Goal: Task Accomplishment & Management: Complete application form

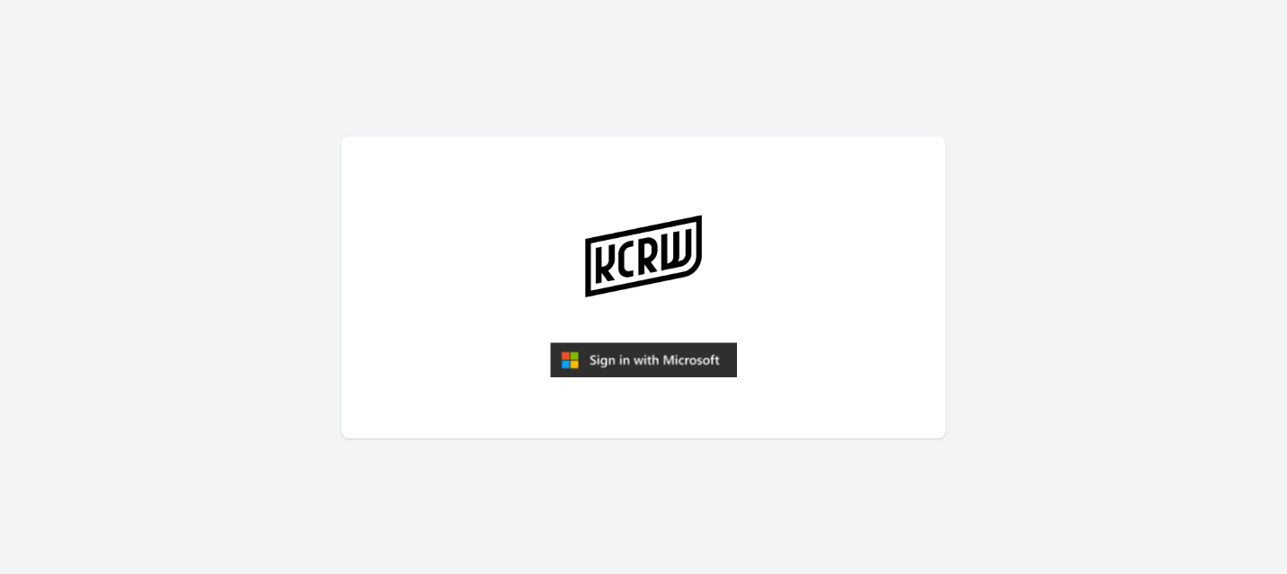
click at [662, 367] on img "submit" at bounding box center [643, 360] width 187 height 36
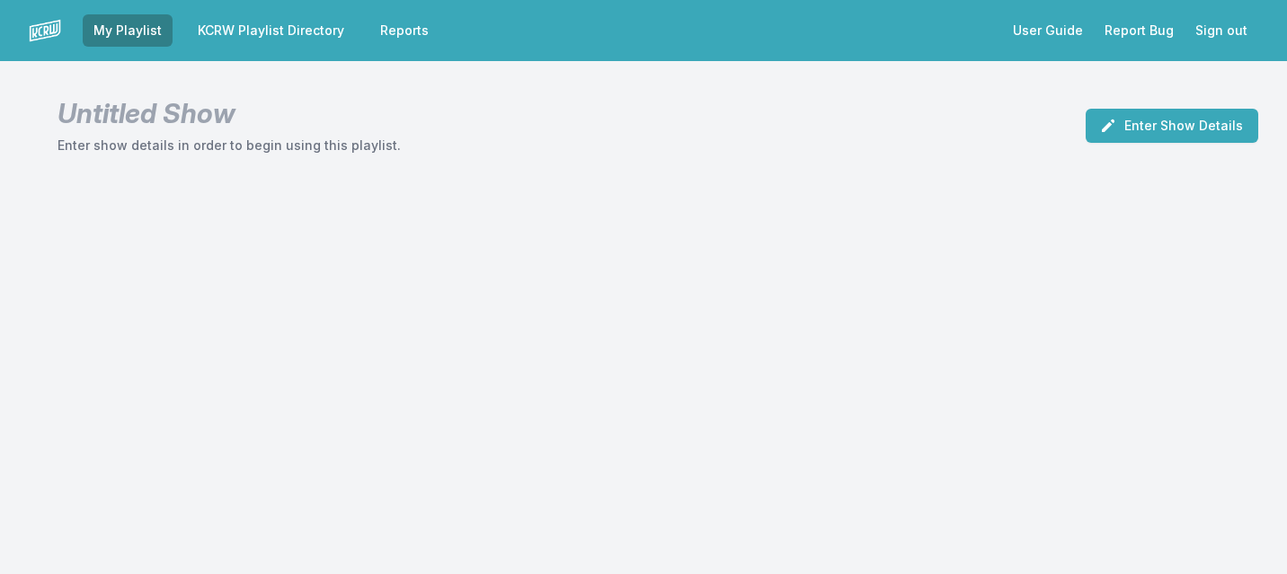
click at [261, 33] on link "KCRW Playlist Directory" at bounding box center [271, 30] width 168 height 32
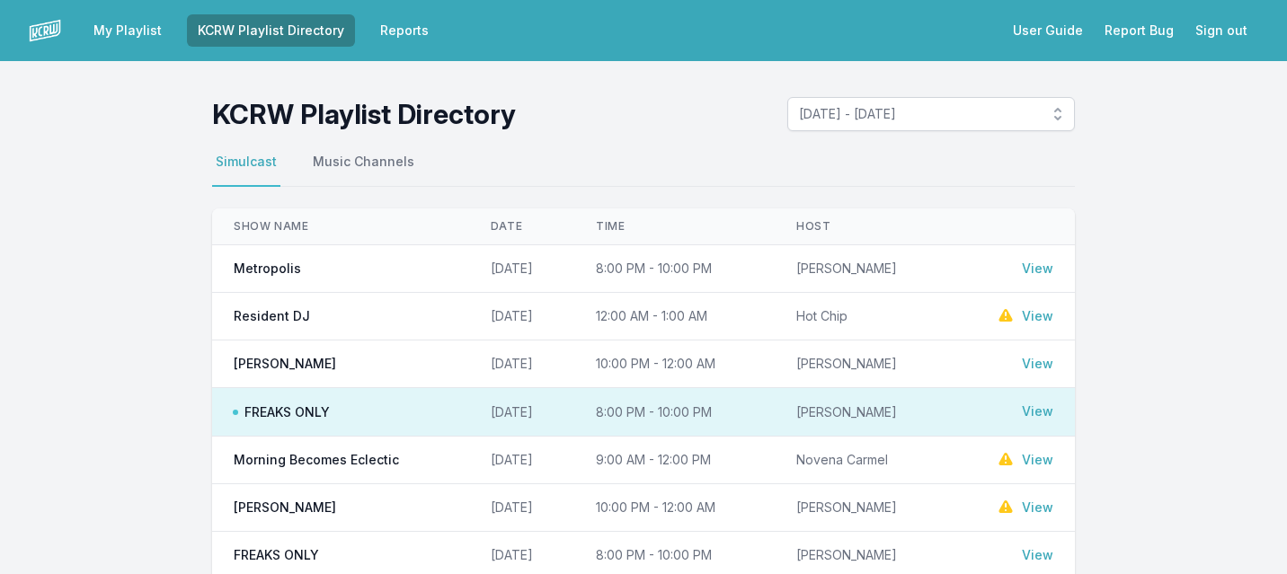
click at [1038, 457] on link "View" at bounding box center [1037, 460] width 31 height 18
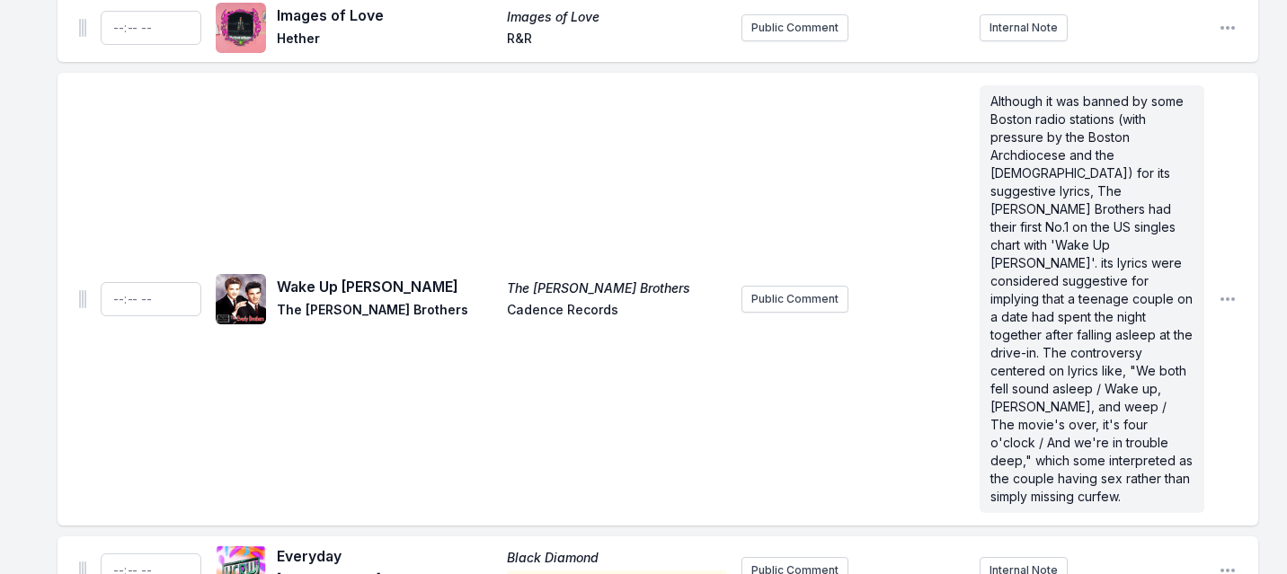
scroll to position [6866, 0]
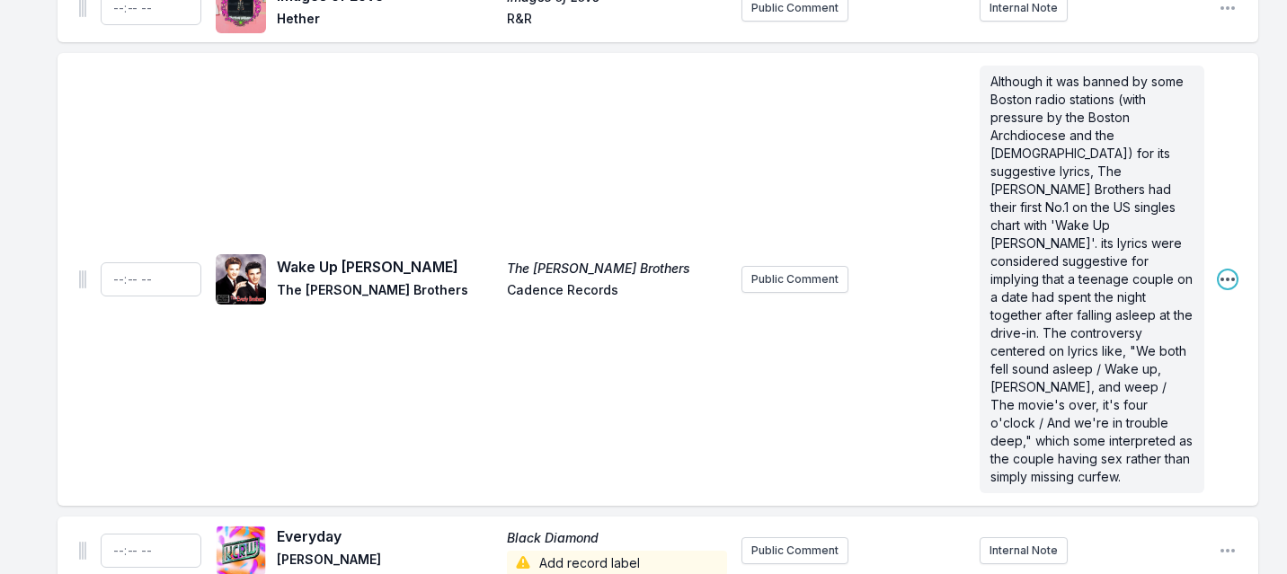
click at [1229, 270] on icon "Open playlist item options" at bounding box center [1227, 279] width 18 height 18
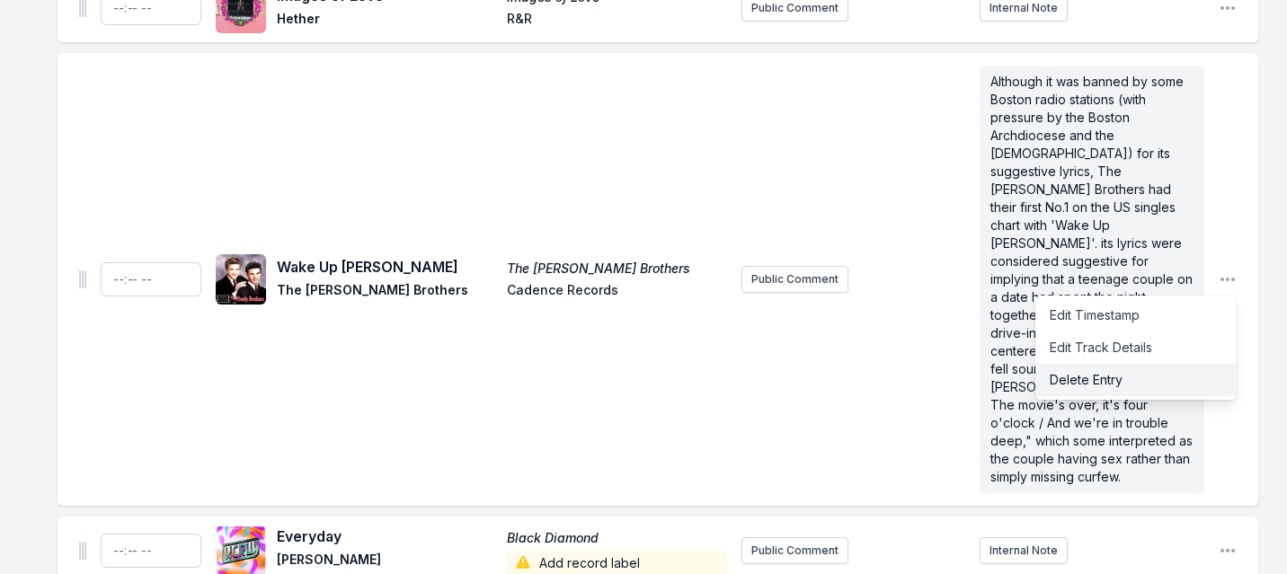
click at [1103, 364] on button "Delete Entry" at bounding box center [1135, 380] width 201 height 32
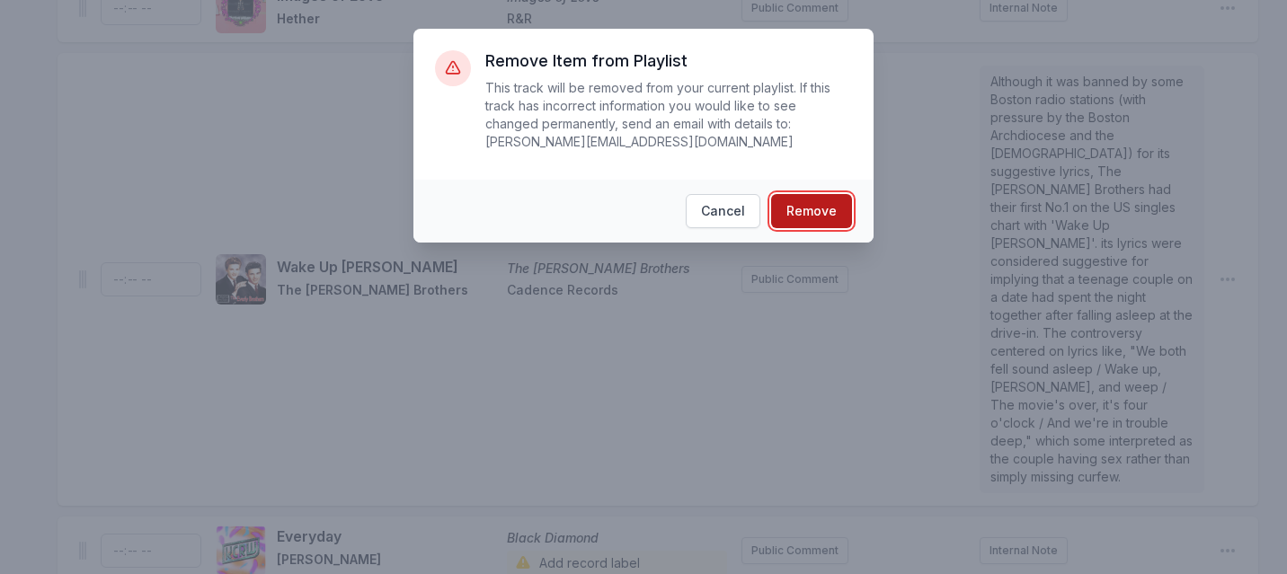
click at [819, 217] on button "Remove" at bounding box center [811, 211] width 81 height 34
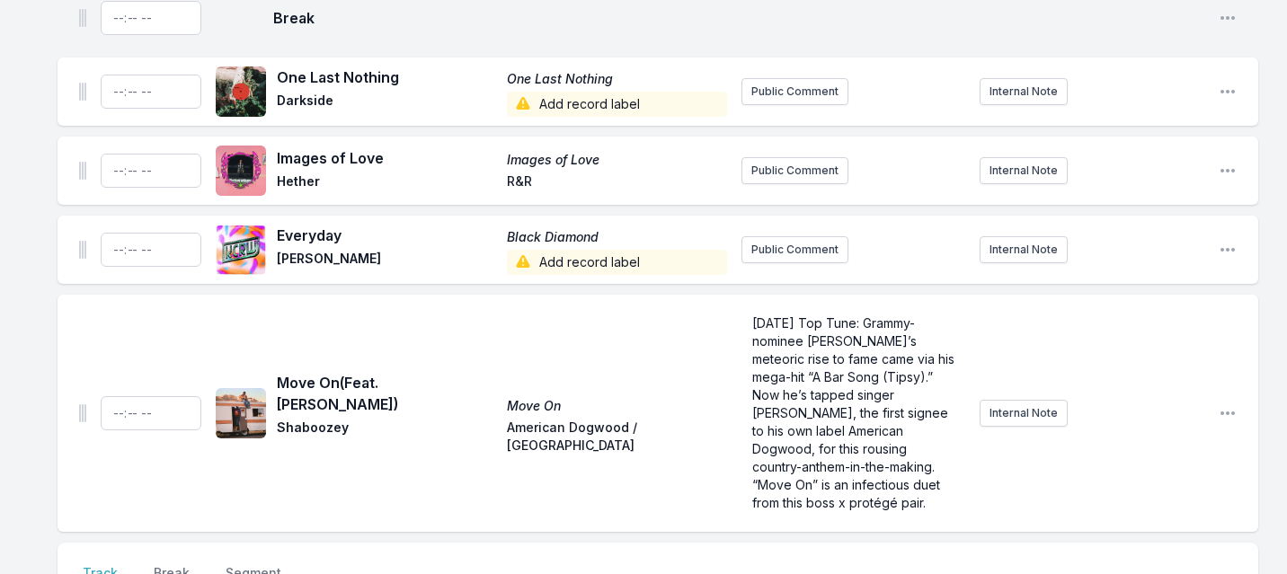
scroll to position [6686, 0]
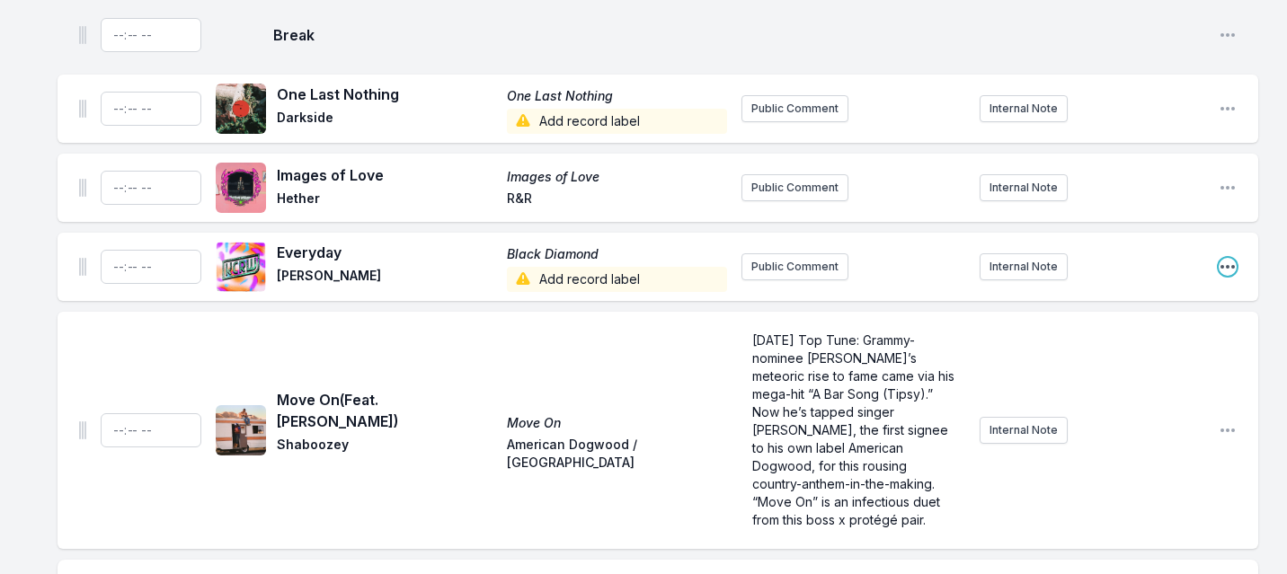
click at [1233, 265] on icon "Open playlist item options" at bounding box center [1227, 267] width 14 height 4
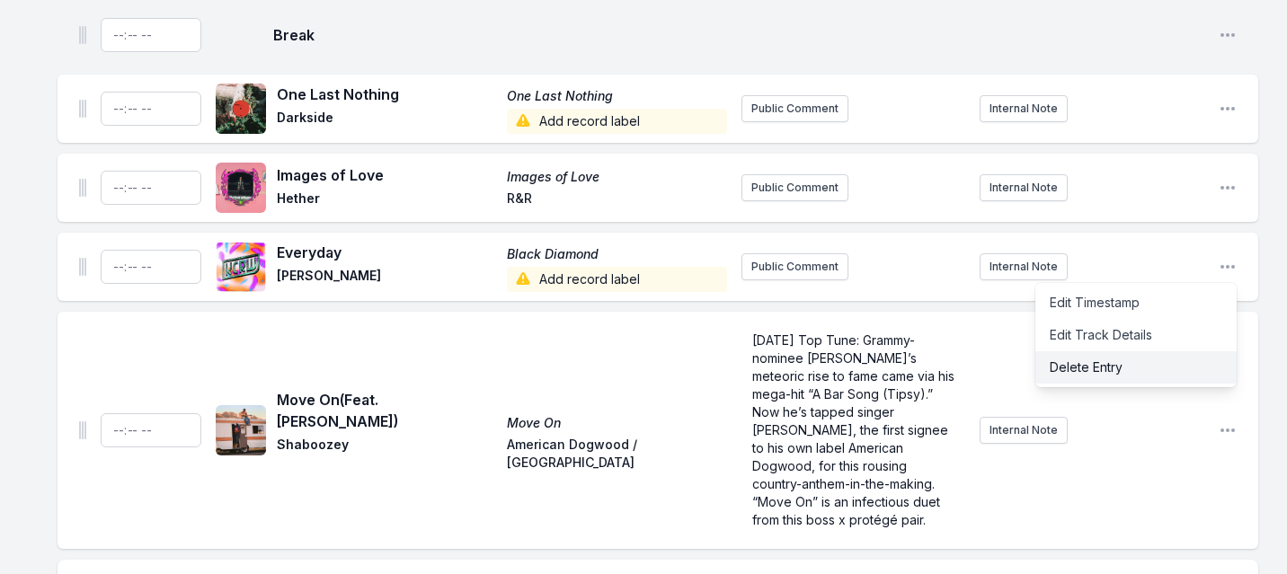
click at [1096, 351] on button "Delete Entry" at bounding box center [1135, 367] width 201 height 32
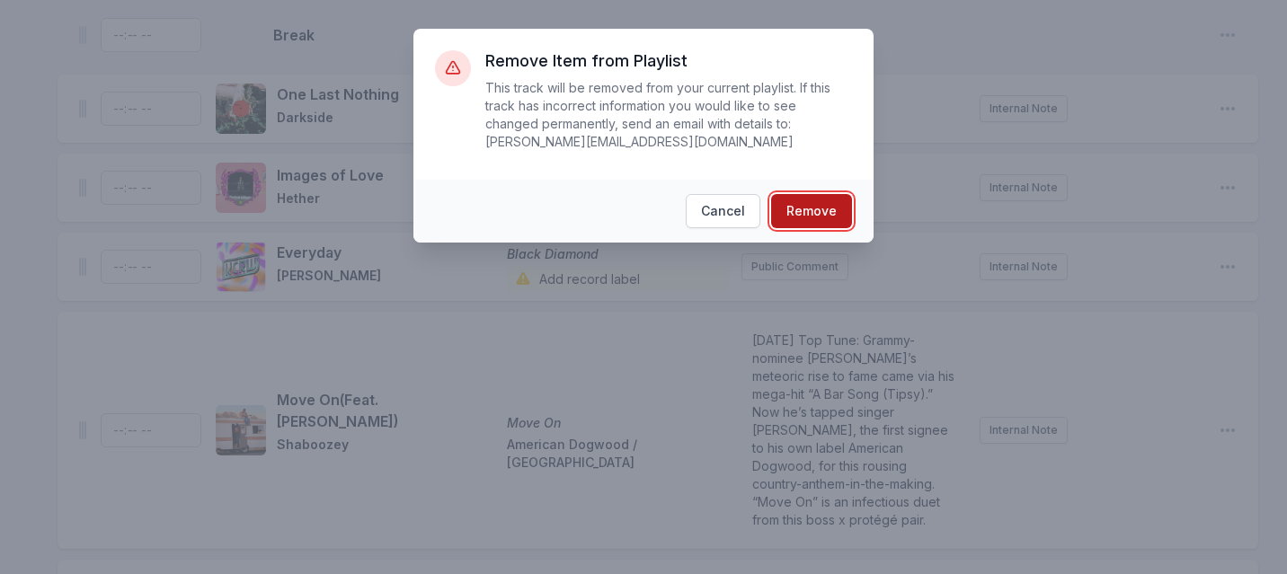
click at [797, 214] on button "Remove" at bounding box center [811, 211] width 81 height 34
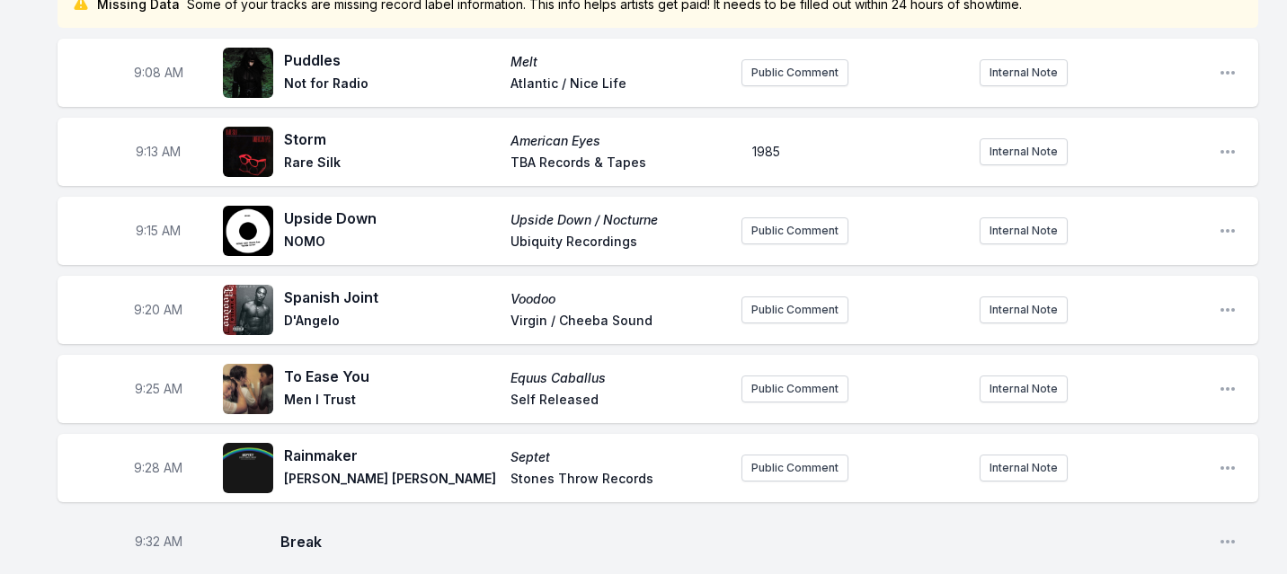
scroll to position [0, 0]
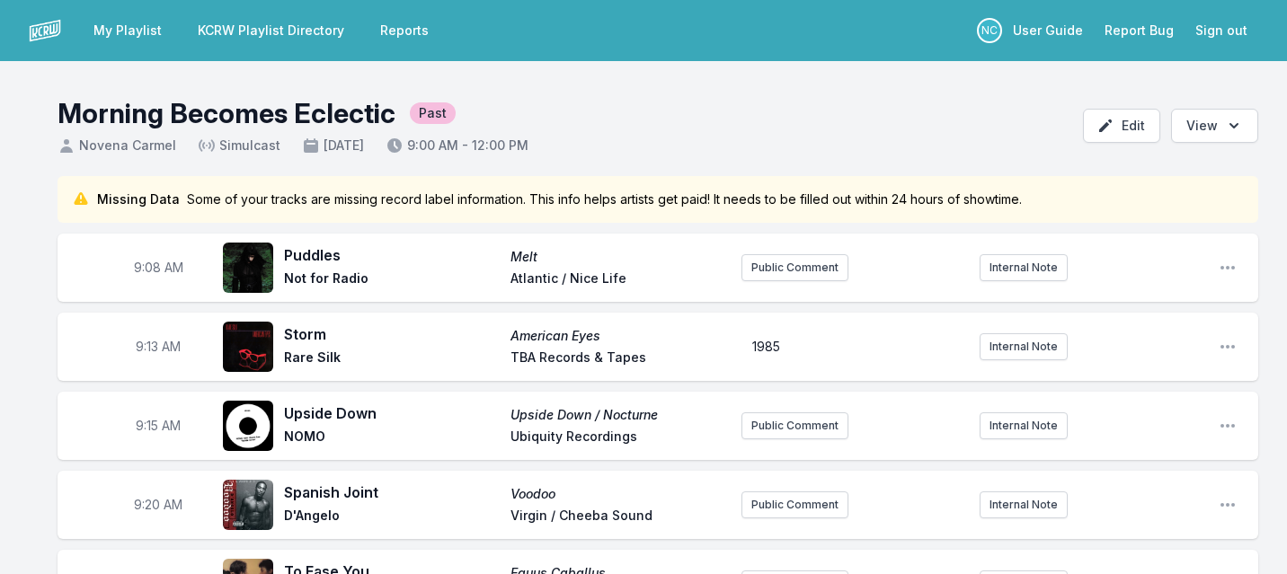
click at [242, 36] on link "KCRW Playlist Directory" at bounding box center [271, 30] width 168 height 32
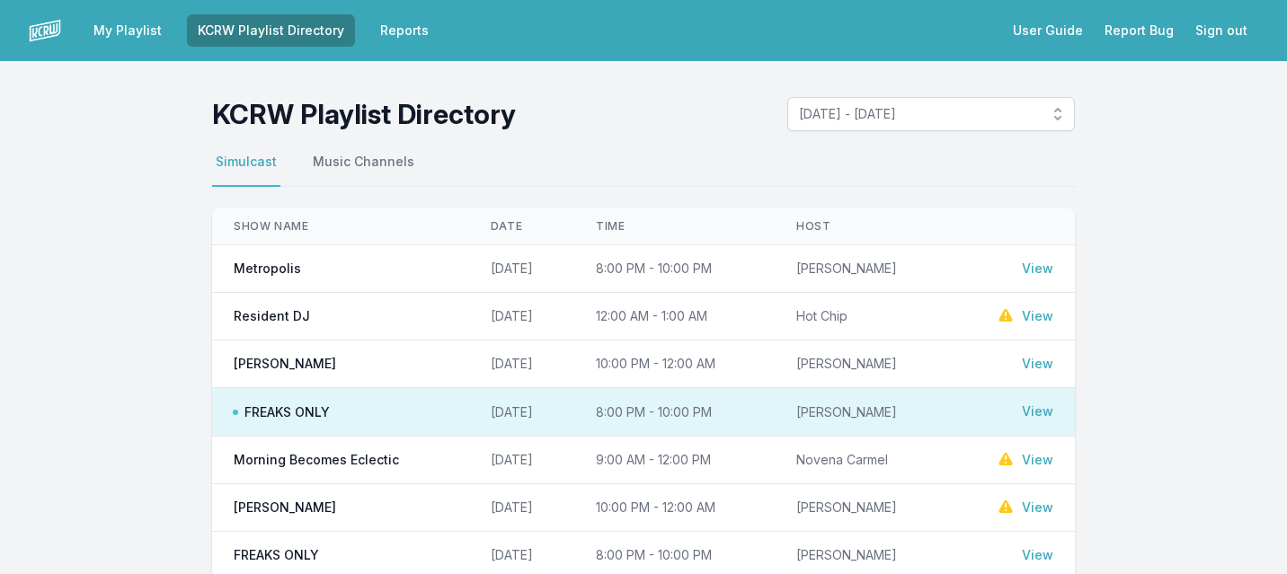
click at [123, 32] on link "My Playlist" at bounding box center [128, 30] width 90 height 32
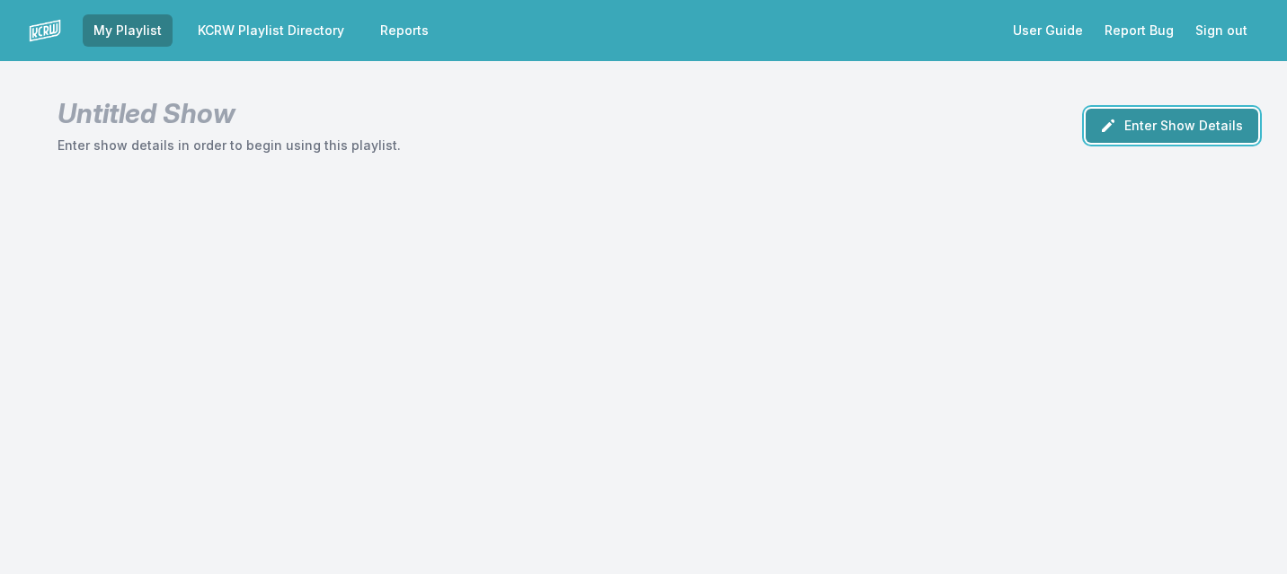
click at [1181, 120] on button "Enter Show Details" at bounding box center [1171, 126] width 173 height 34
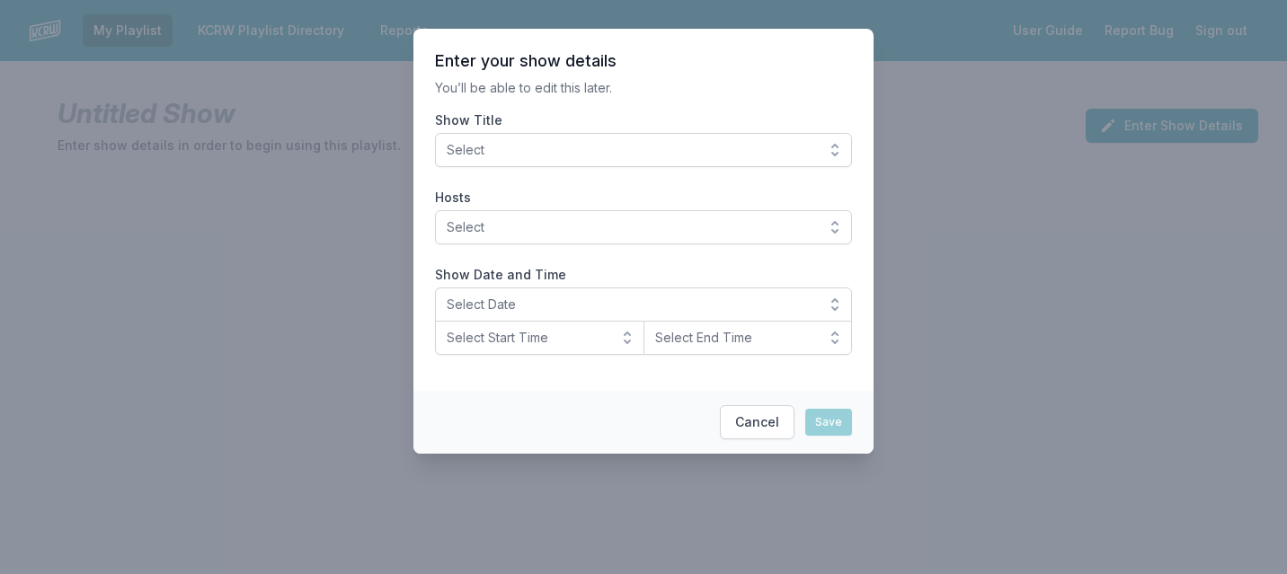
click at [724, 154] on span "Select" at bounding box center [631, 150] width 368 height 18
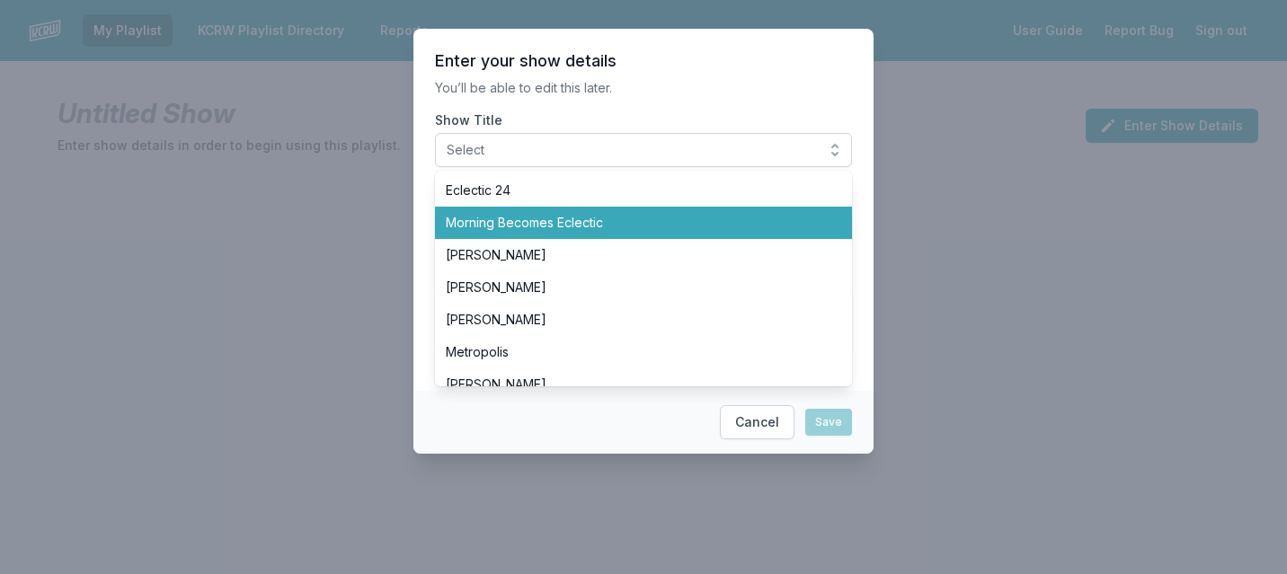
click at [642, 217] on span "Morning Becomes Eclectic" at bounding box center [633, 223] width 374 height 18
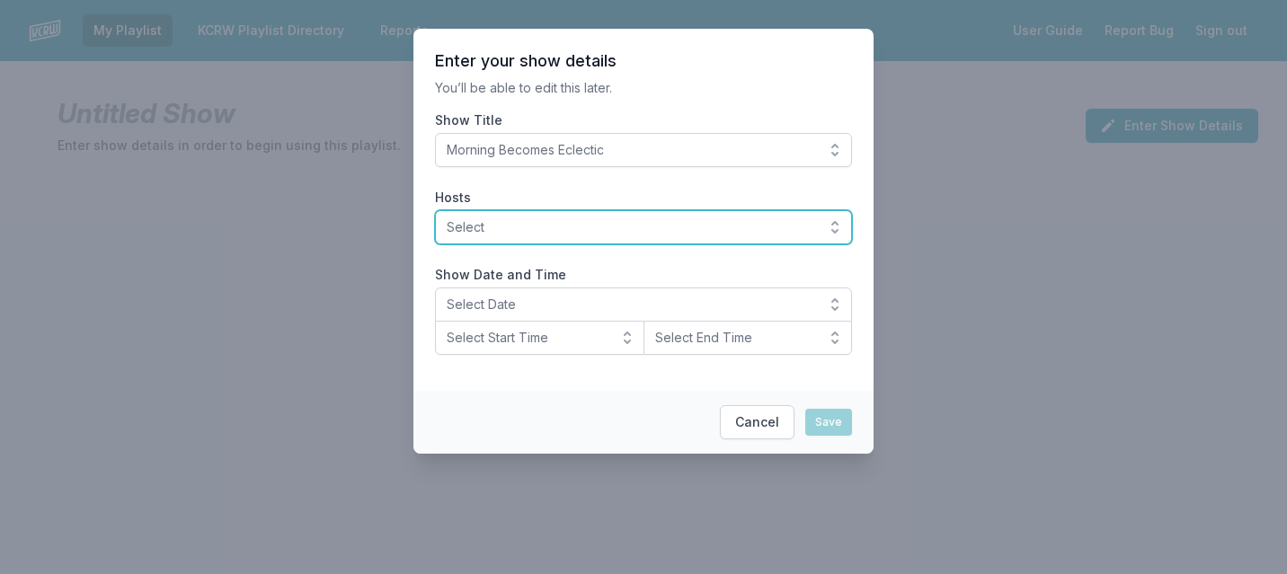
click at [625, 222] on span "Select" at bounding box center [631, 227] width 368 height 18
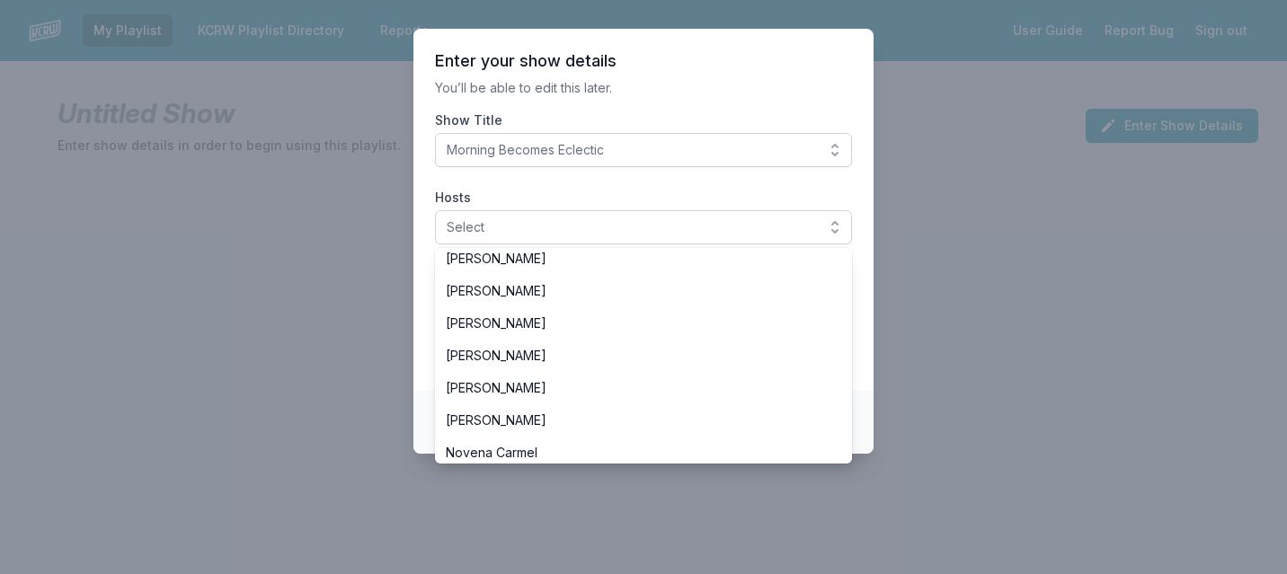
scroll to position [315, 0]
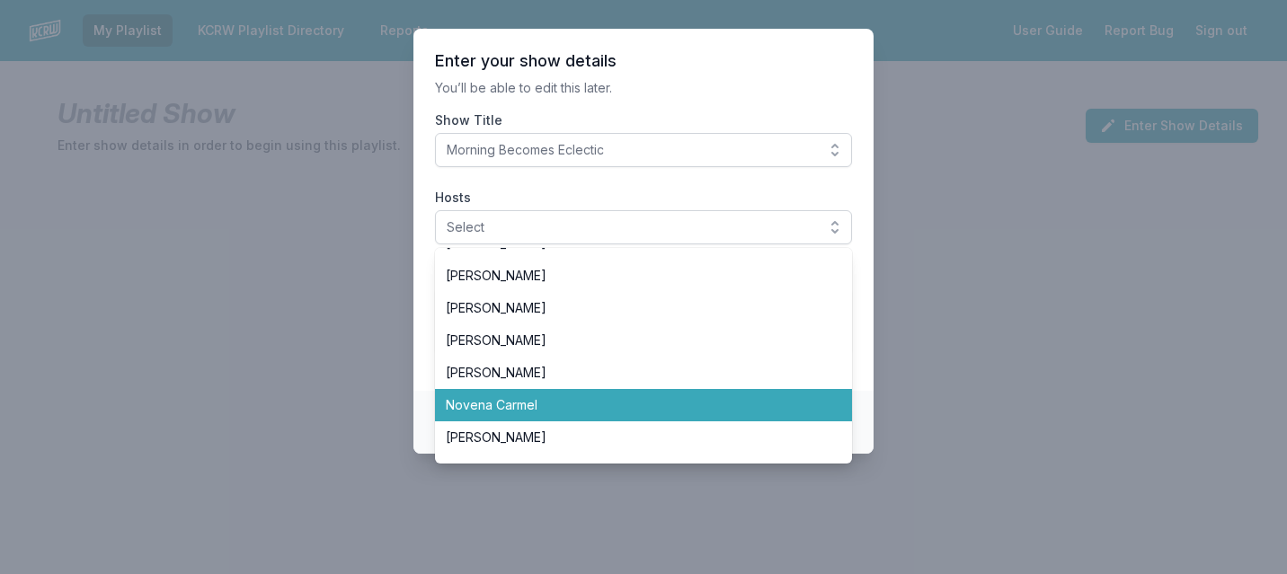
click at [520, 411] on span "Novena Carmel" at bounding box center [633, 405] width 374 height 18
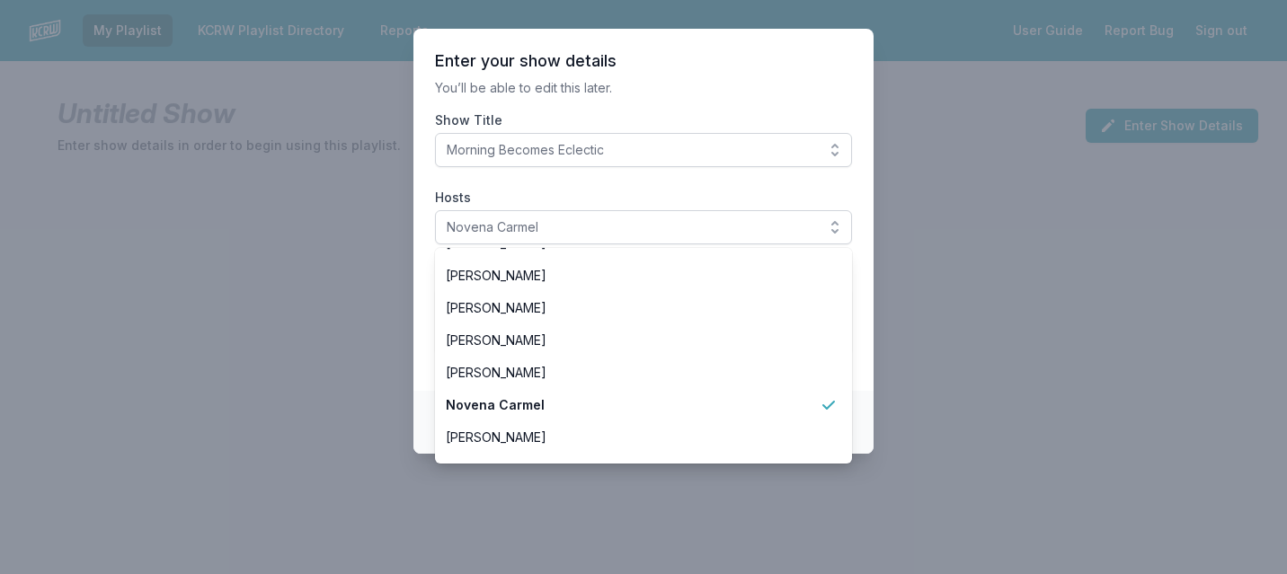
click at [682, 119] on label "Show Title" at bounding box center [643, 120] width 417 height 18
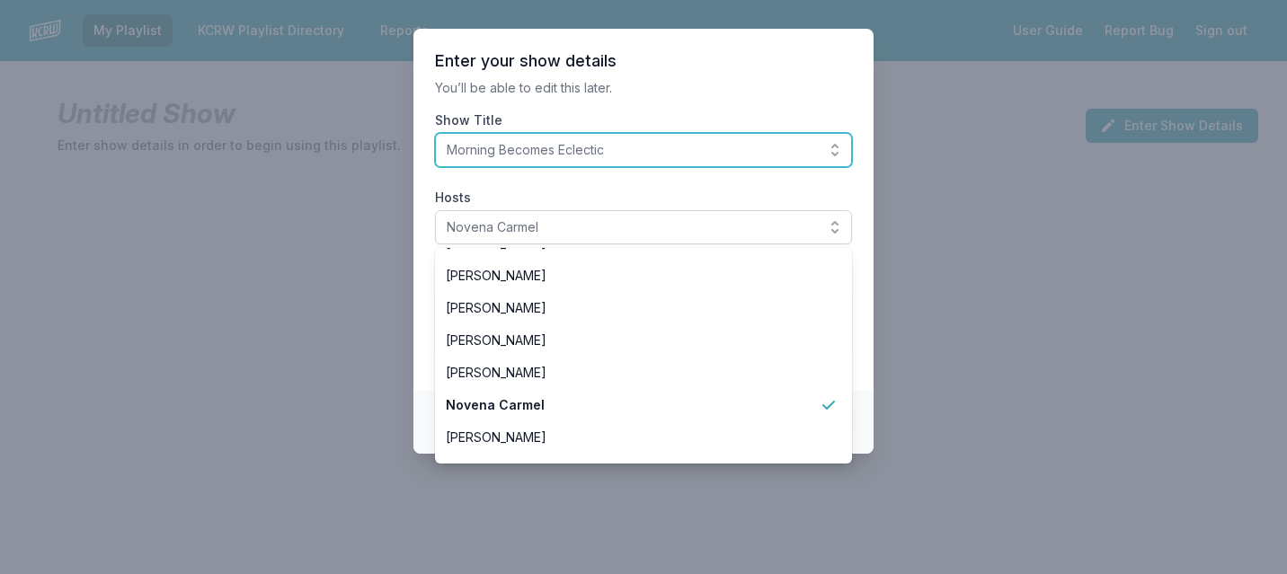
click at [682, 133] on button "Morning Becomes Eclectic" at bounding box center [643, 150] width 417 height 34
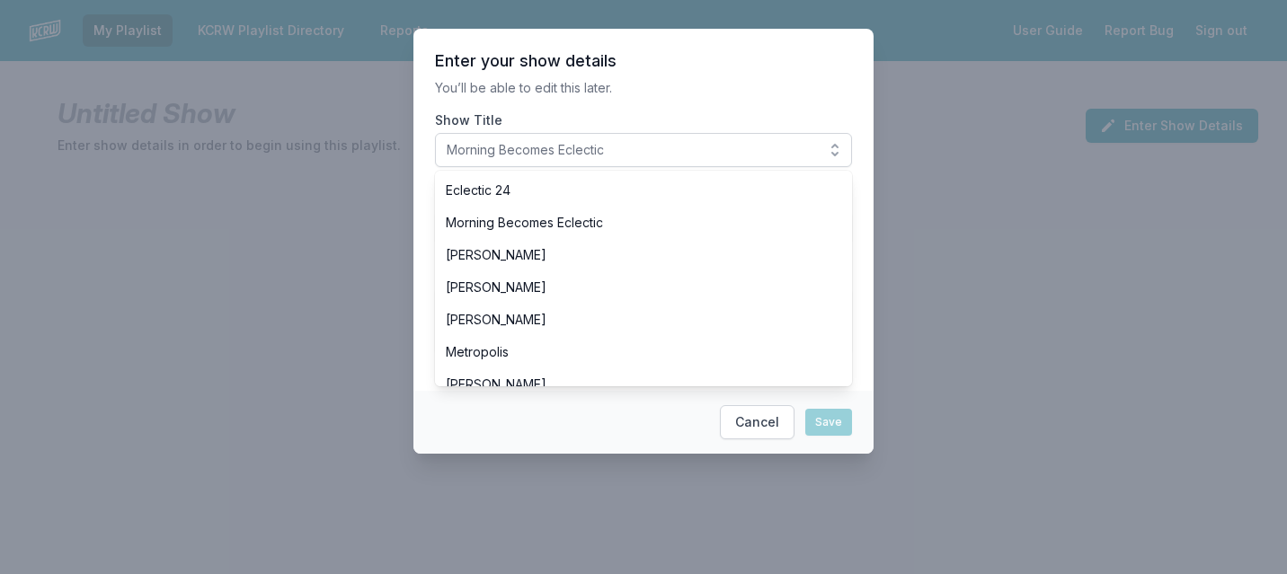
click at [651, 110] on section "Enter your show details You’ll be able to edit this later. Show Title Morning B…" at bounding box center [643, 210] width 460 height 362
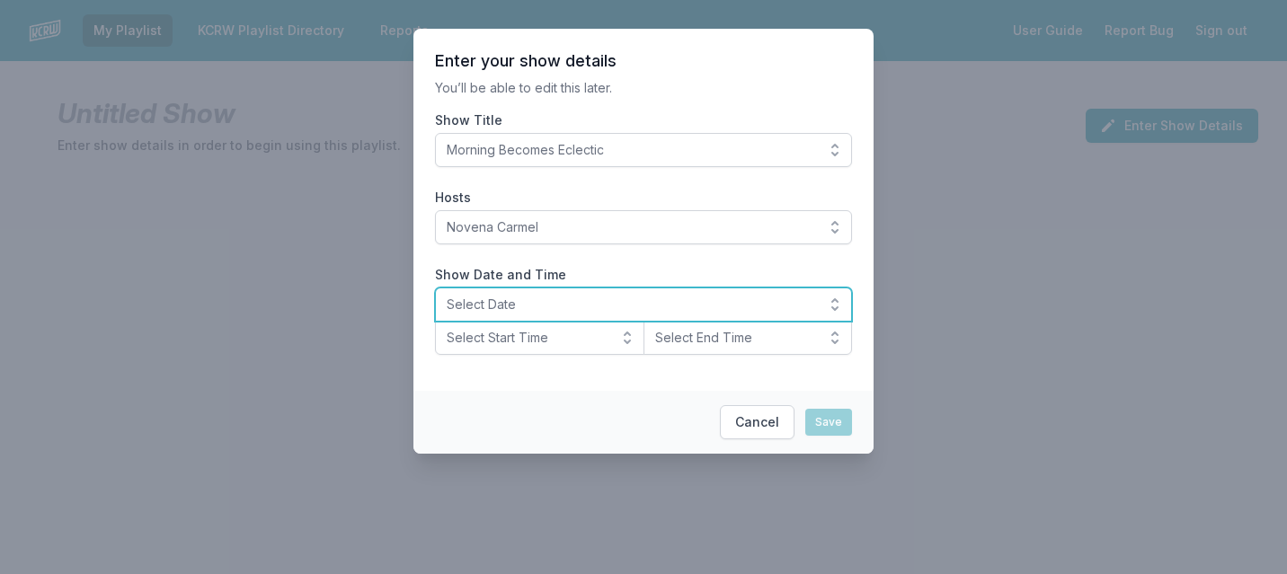
click at [486, 299] on span "Select Date" at bounding box center [631, 305] width 368 height 18
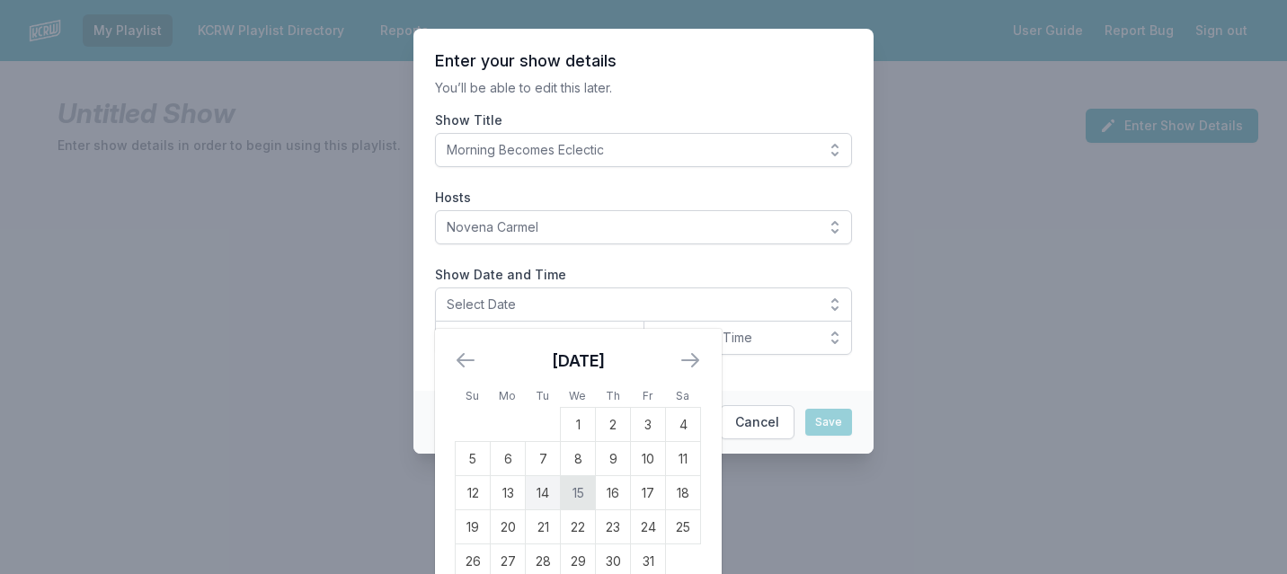
click at [584, 488] on td "15" at bounding box center [578, 493] width 35 height 34
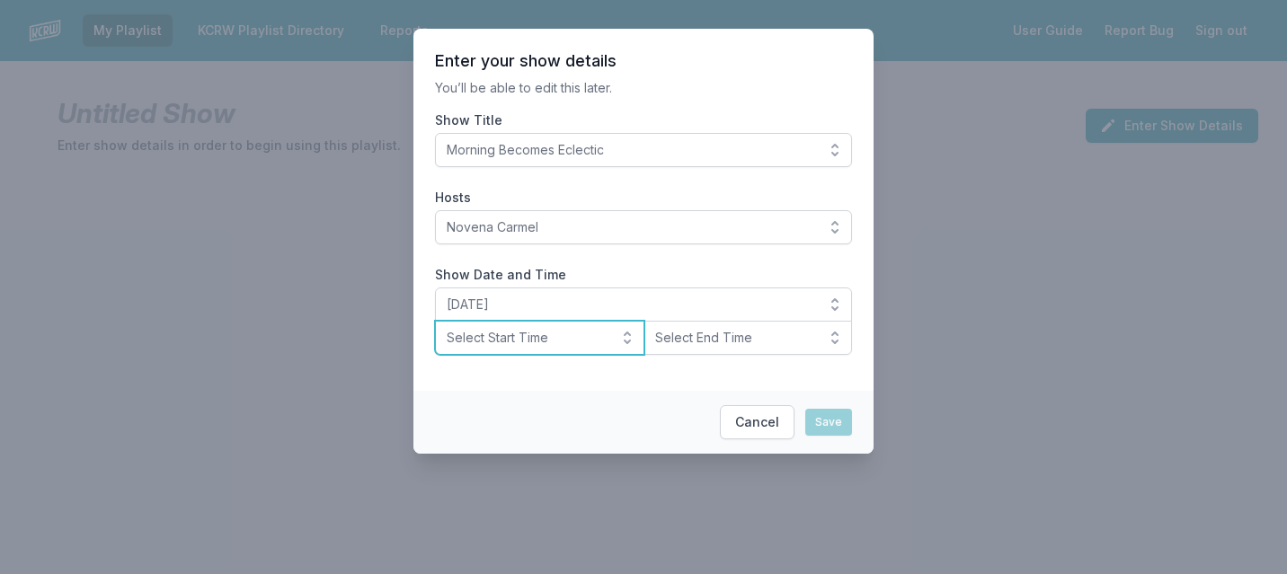
click at [590, 333] on span "Select Start Time" at bounding box center [527, 338] width 161 height 18
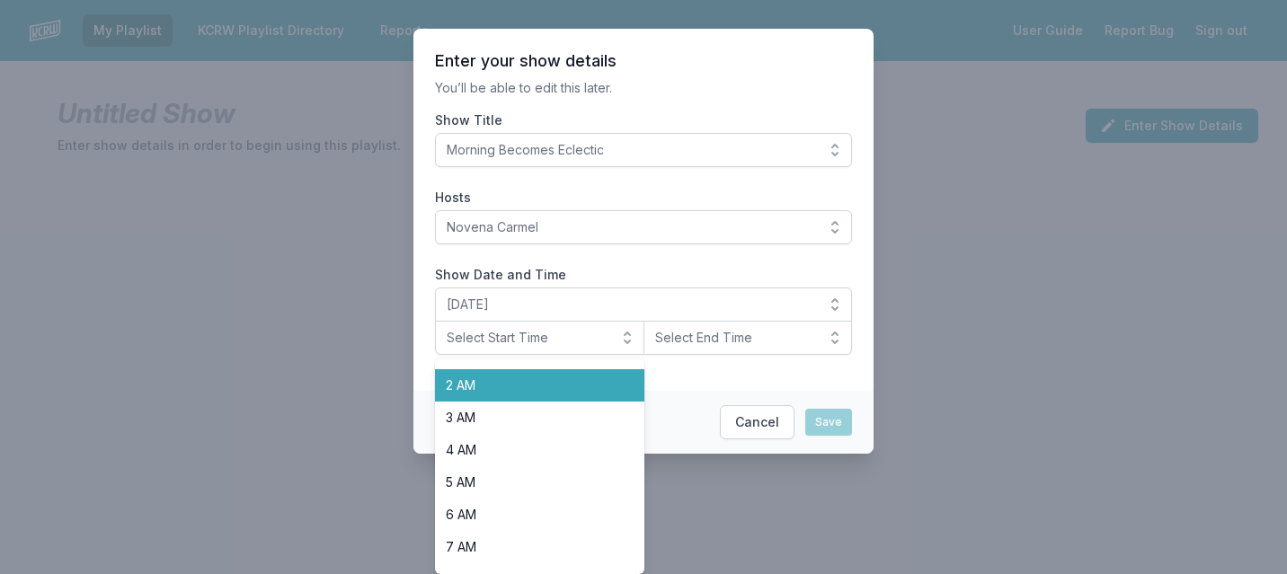
scroll to position [135, 0]
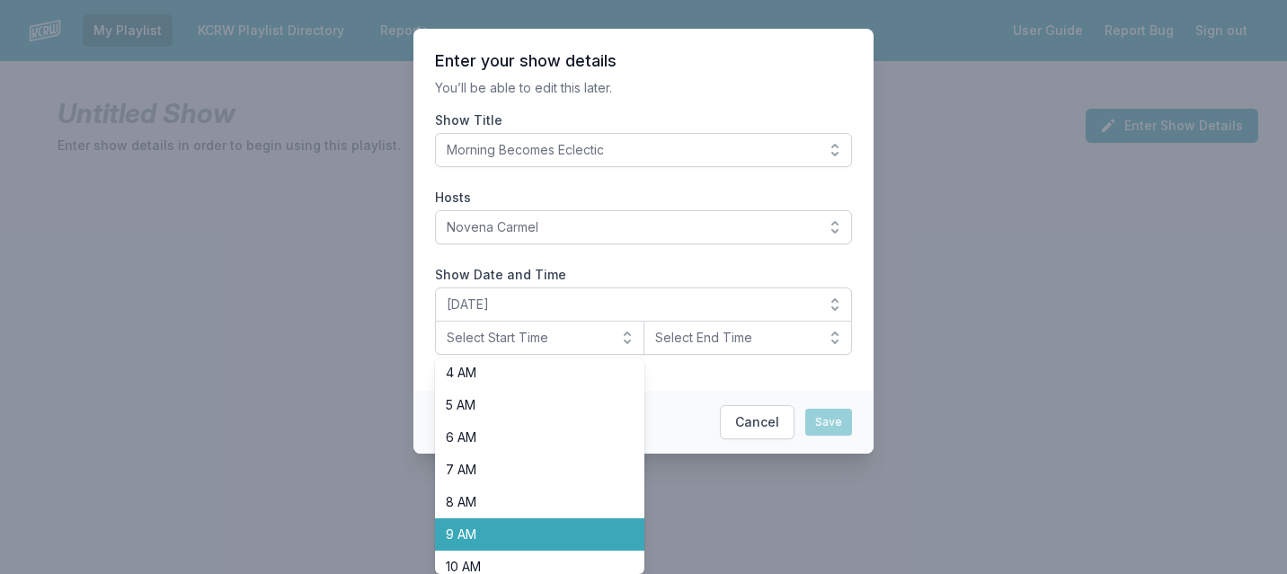
click at [479, 527] on span "9 AM" at bounding box center [529, 535] width 166 height 18
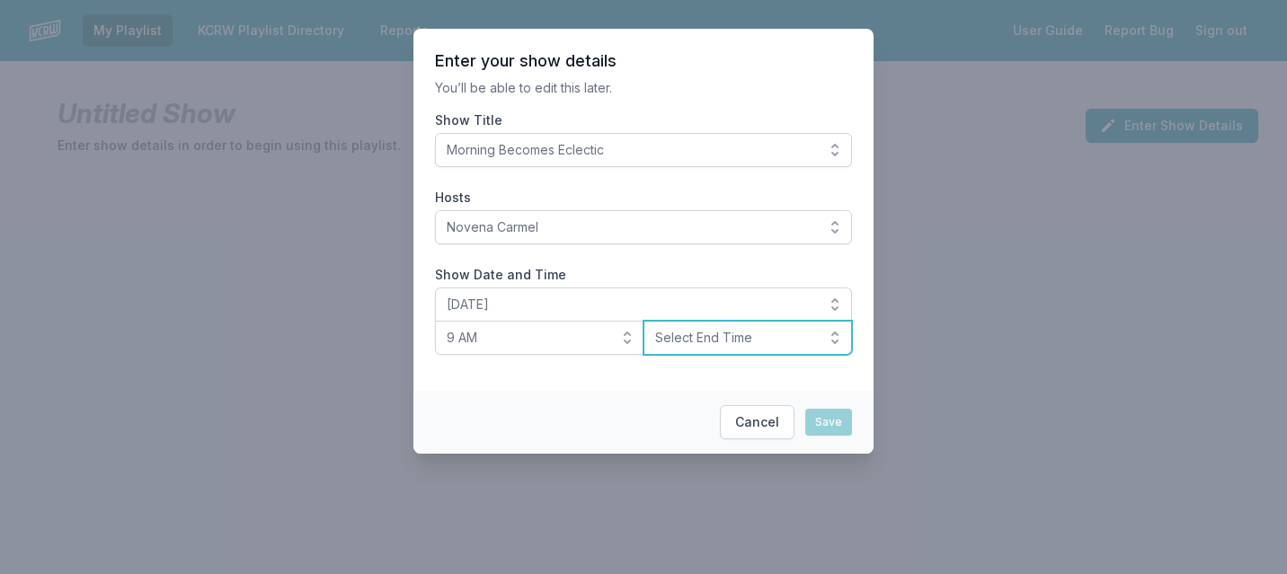
click at [695, 338] on span "Select End Time" at bounding box center [735, 338] width 161 height 18
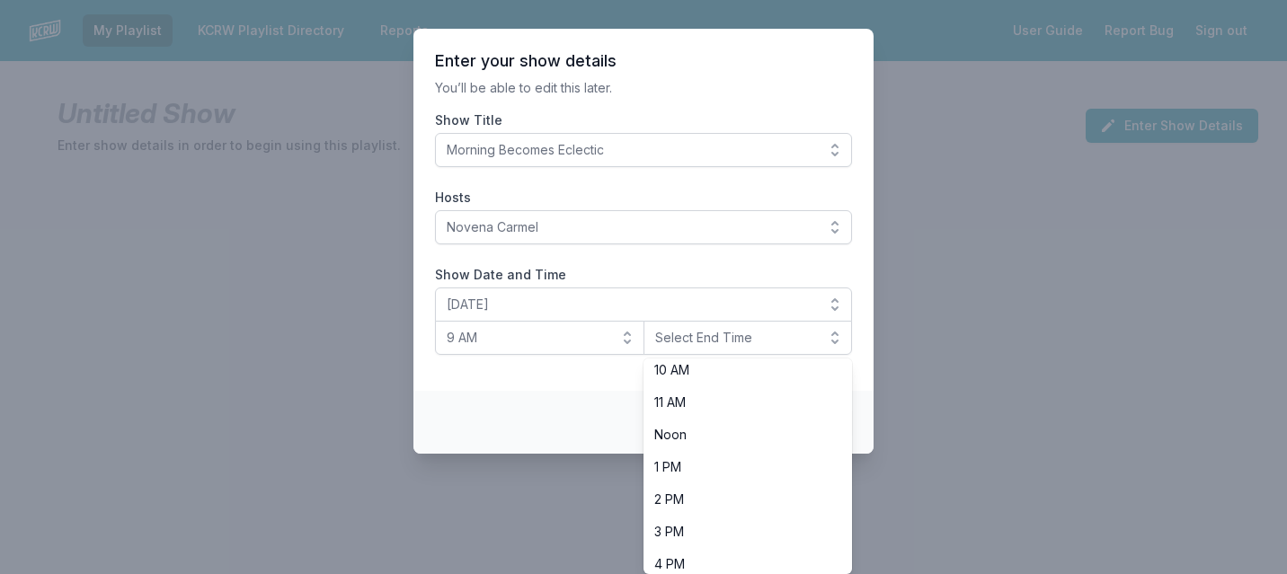
scroll to position [334, 0]
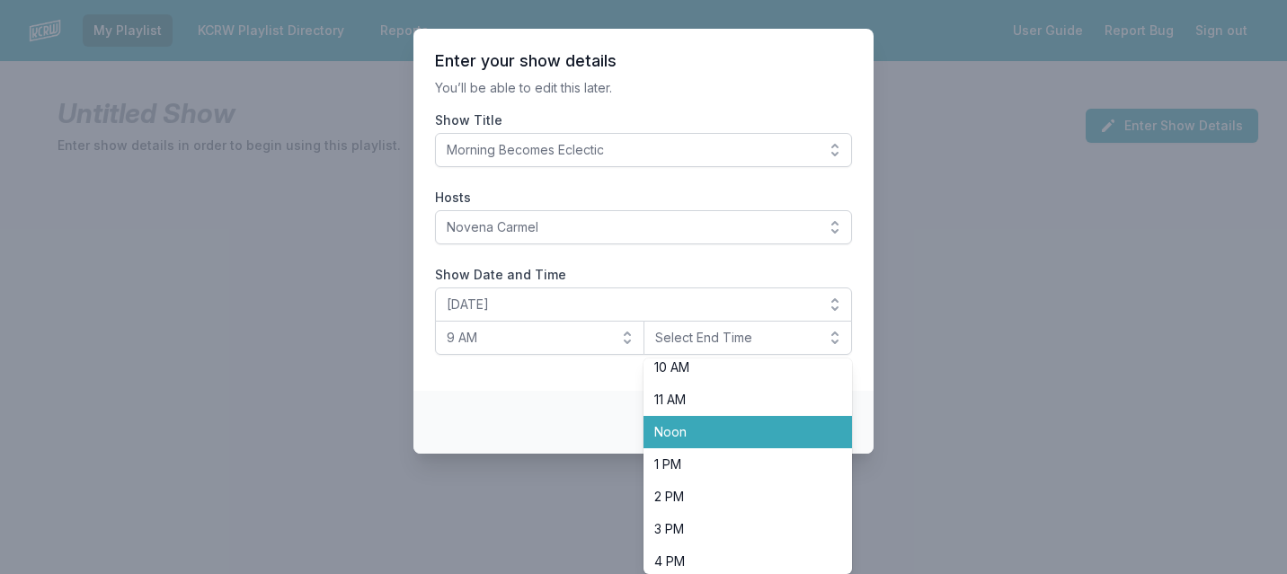
click at [694, 422] on li "Noon" at bounding box center [747, 432] width 209 height 32
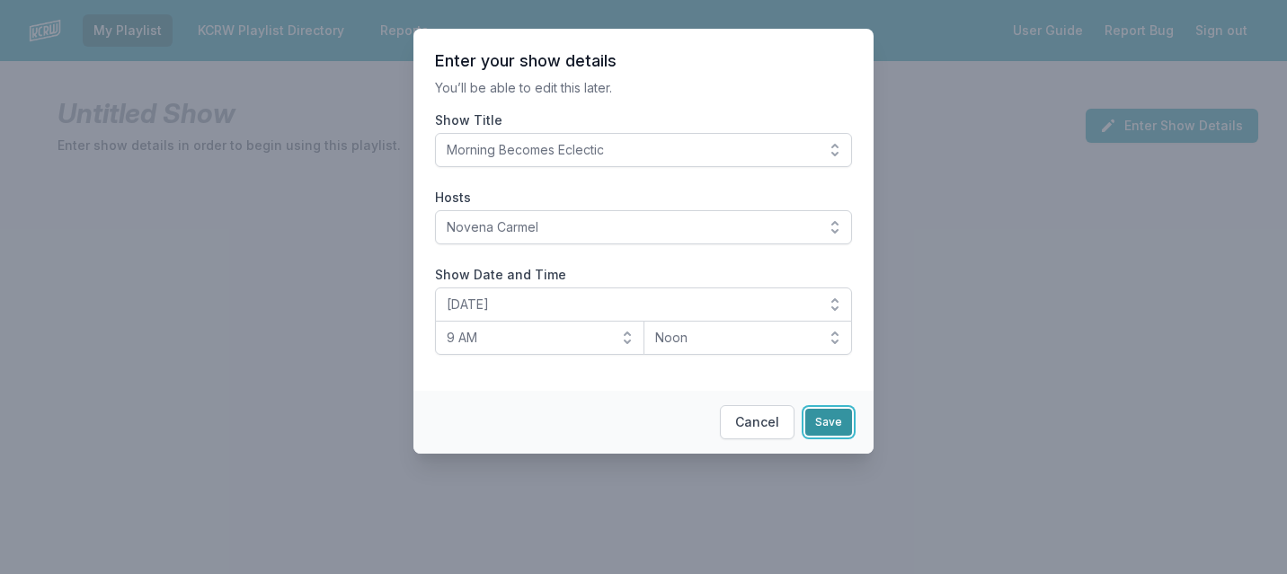
click at [818, 417] on button "Save" at bounding box center [828, 422] width 47 height 27
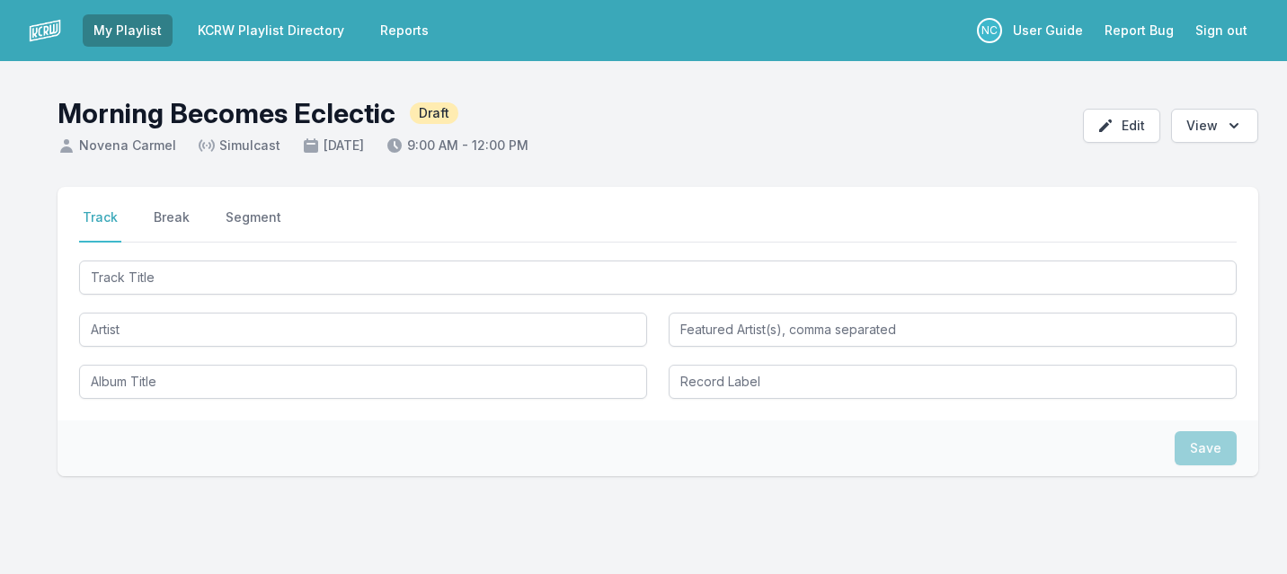
click at [295, 35] on link "KCRW Playlist Directory" at bounding box center [271, 30] width 168 height 32
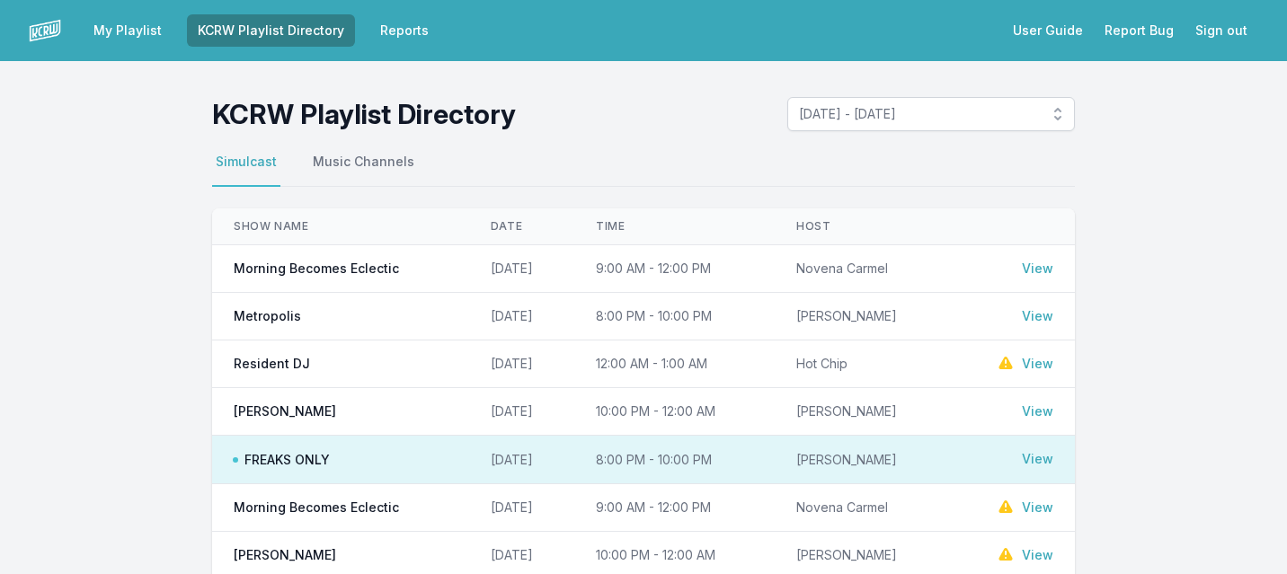
click at [1039, 457] on link "View" at bounding box center [1037, 459] width 31 height 18
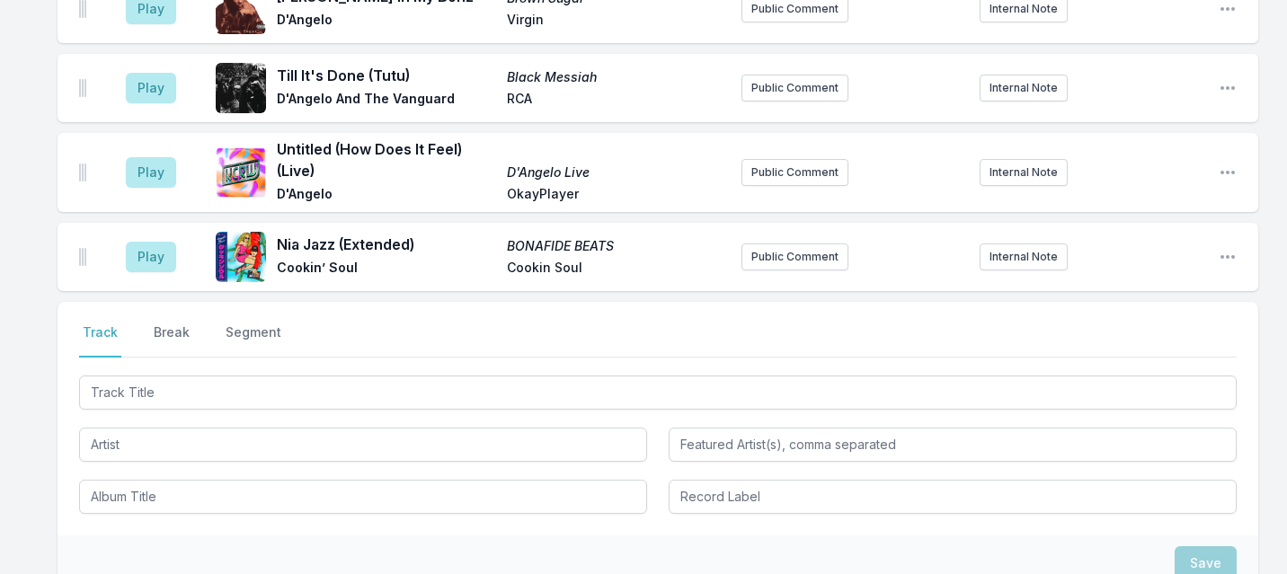
scroll to position [3059, 0]
